Goal: Information Seeking & Learning: Find contact information

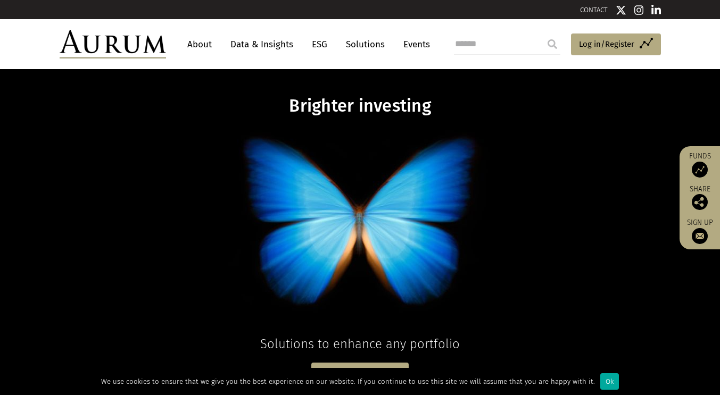
click at [590, 11] on link "CONTACT" at bounding box center [594, 10] width 28 height 8
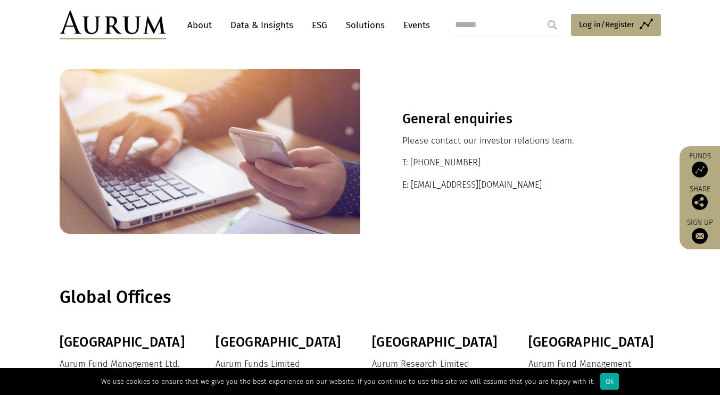
scroll to position [27, 0]
click at [457, 189] on p "E: ir@aurumfunds.com" at bounding box center [510, 185] width 216 height 14
click at [411, 186] on p "E: ir@aurumfunds.com" at bounding box center [510, 185] width 216 height 14
drag, startPoint x: 411, startPoint y: 186, endPoint x: 499, endPoint y: 185, distance: 87.8
click at [499, 185] on p "E: ir@aurumfunds.com" at bounding box center [510, 185] width 216 height 14
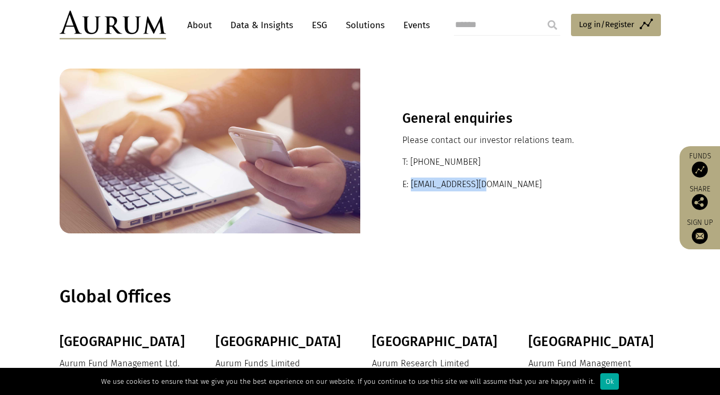
click at [499, 185] on p "E: ir@aurumfunds.com" at bounding box center [510, 185] width 216 height 14
drag, startPoint x: 410, startPoint y: 186, endPoint x: 499, endPoint y: 178, distance: 89.7
click at [499, 178] on p "E: ir@aurumfunds.com" at bounding box center [510, 185] width 216 height 14
copy p "ir@aurumfunds.com"
